Goal: Book appointment/travel/reservation

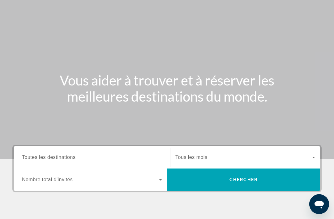
scroll to position [28, 0]
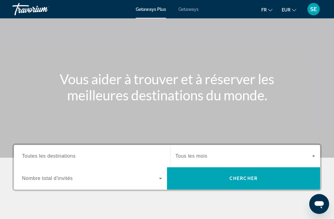
click at [43, 155] on span "Toutes les destinations" at bounding box center [48, 155] width 53 height 5
click at [43, 155] on input "Destination Toutes les destinations" at bounding box center [92, 156] width 140 height 7
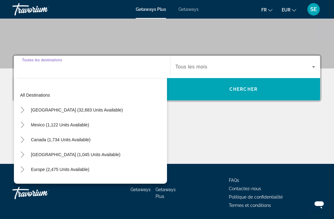
scroll to position [118, 0]
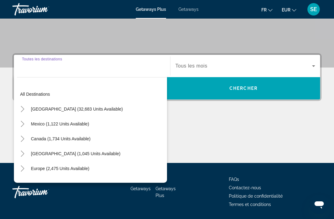
click at [27, 153] on mat-icon "Toggle Caribbean & Atlantic Islands (1,045 units available)" at bounding box center [22, 153] width 11 height 11
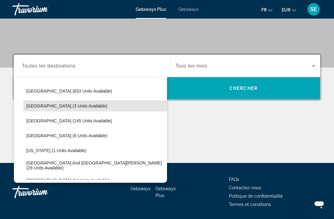
scroll to position [96, 0]
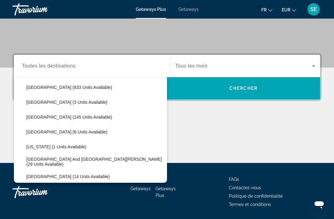
click at [43, 159] on span "[GEOGRAPHIC_DATA] and [GEOGRAPHIC_DATA][PERSON_NAME] (29 units available)" at bounding box center [95, 161] width 138 height 10
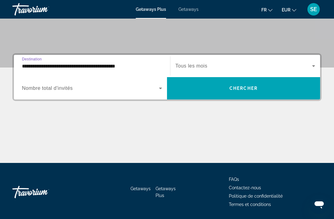
click at [30, 65] on input "**********" at bounding box center [92, 65] width 140 height 7
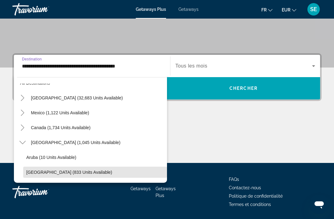
scroll to position [11, 0]
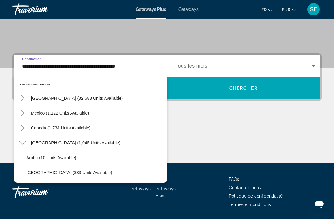
click at [24, 129] on icon "Toggle Canada (1,734 units available)" at bounding box center [22, 128] width 6 height 6
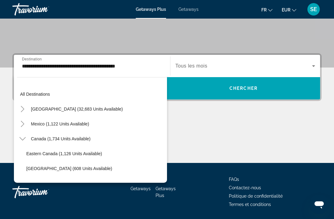
scroll to position [0, 0]
click at [36, 124] on span "Mexico (1,122 units available)" at bounding box center [60, 123] width 58 height 5
type input "**********"
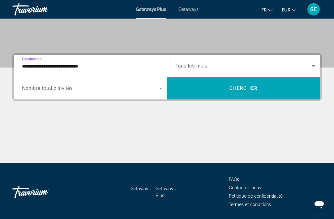
click at [27, 61] on span "Destination" at bounding box center [32, 59] width 20 height 4
click at [27, 62] on input "**********" at bounding box center [92, 65] width 140 height 7
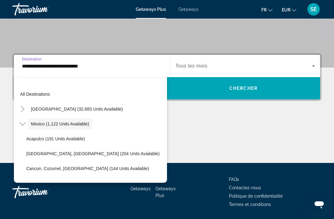
click at [188, 11] on span "Getaways" at bounding box center [188, 9] width 20 height 5
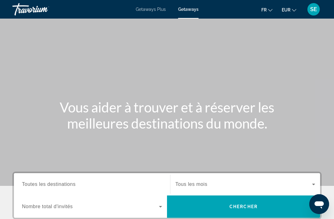
click at [31, 182] on span "Toutes les destinations" at bounding box center [48, 183] width 53 height 5
click at [31, 182] on input "Destination Toutes les destinations" at bounding box center [92, 184] width 140 height 7
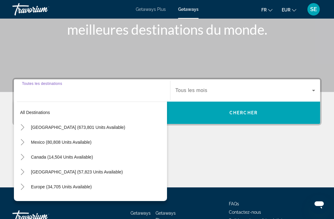
scroll to position [118, 0]
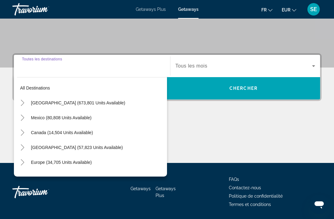
click at [23, 161] on icon "Toggle Europe (34,705 units available)" at bounding box center [22, 162] width 3 height 6
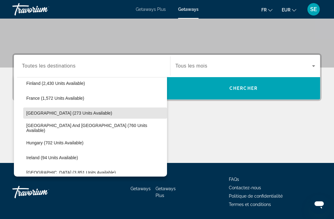
scroll to position [176, 0]
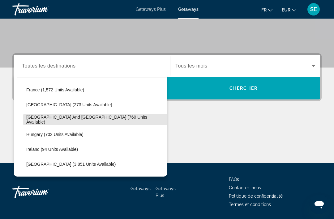
click at [46, 118] on span "[GEOGRAPHIC_DATA] and [GEOGRAPHIC_DATA] (760 units available)" at bounding box center [95, 119] width 138 height 10
type input "**********"
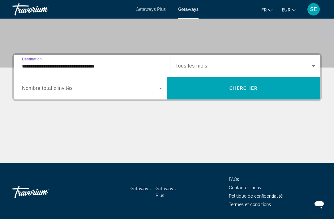
click at [164, 86] on icon "Search widget" at bounding box center [160, 87] width 7 height 7
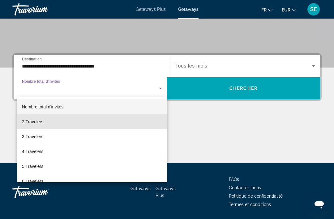
click at [29, 122] on span "2 Travelers" at bounding box center [32, 121] width 21 height 7
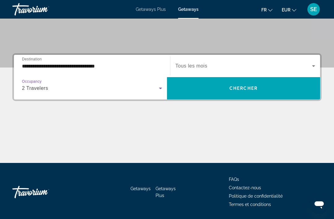
click at [234, 91] on span "Search widget" at bounding box center [243, 88] width 153 height 15
